Goal: Task Accomplishment & Management: Manage account settings

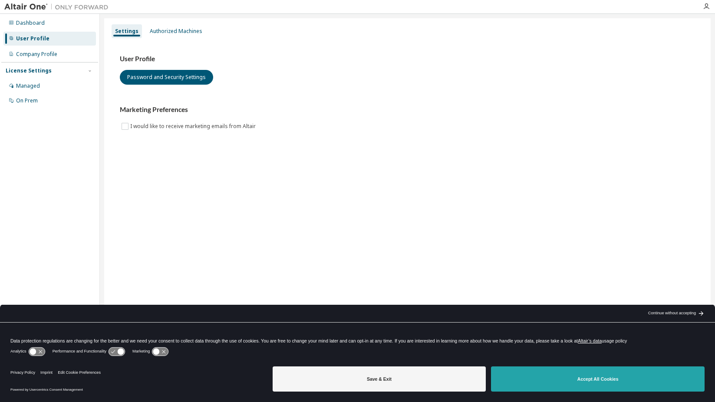
click at [548, 384] on button "Accept All Cookies" at bounding box center [598, 378] width 214 height 25
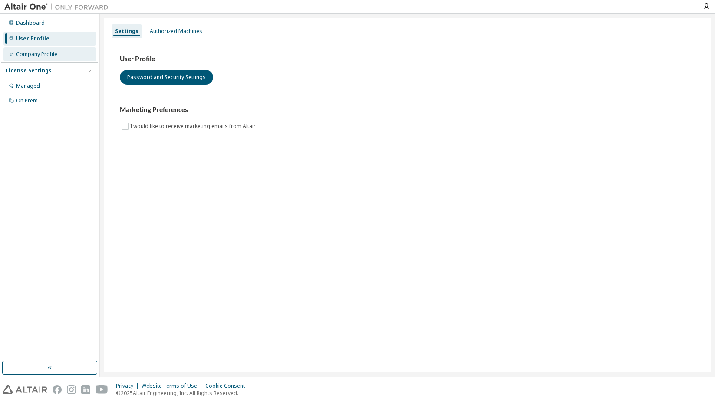
click at [42, 53] on div "Company Profile" at bounding box center [36, 54] width 41 height 7
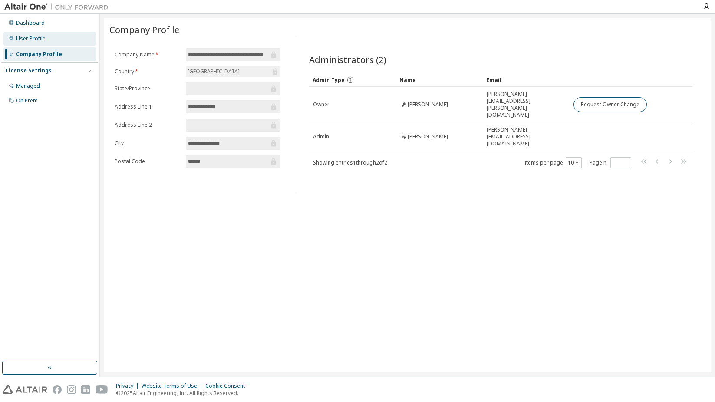
click at [35, 34] on div "User Profile" at bounding box center [49, 39] width 92 height 14
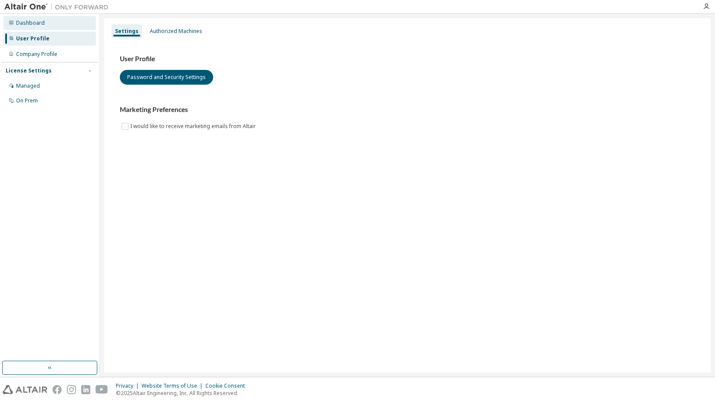
click at [33, 22] on div "Dashboard" at bounding box center [30, 23] width 29 height 7
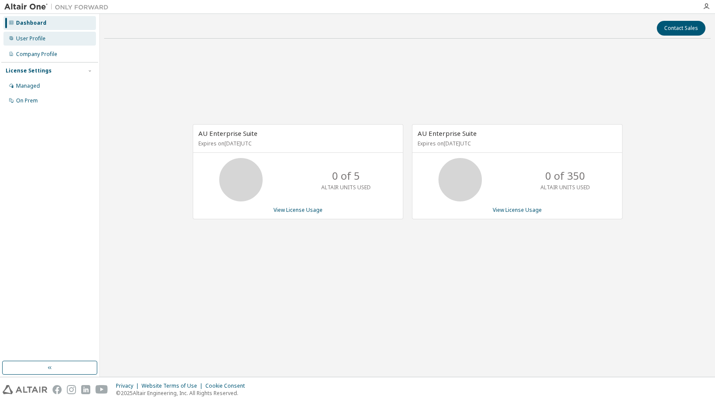
click at [31, 42] on div "User Profile" at bounding box center [31, 38] width 30 height 7
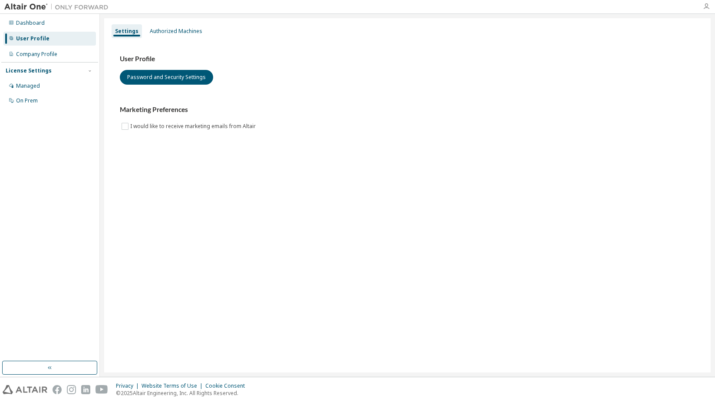
click at [705, 7] on icon "button" at bounding box center [706, 6] width 7 height 7
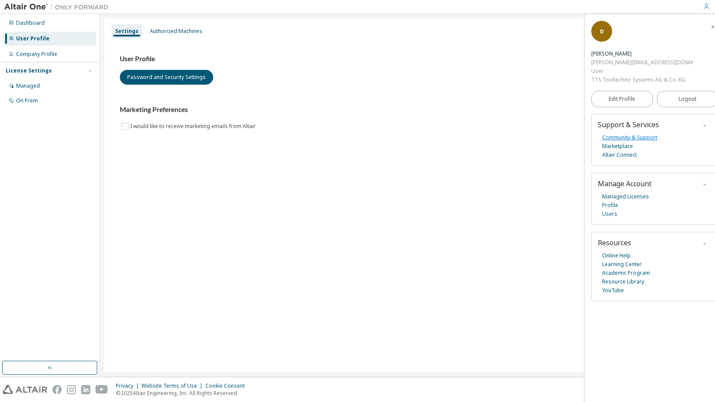
click at [645, 138] on link "Community & Support" at bounding box center [629, 137] width 55 height 9
click at [33, 3] on img at bounding box center [58, 7] width 109 height 9
